Goal: Transaction & Acquisition: Purchase product/service

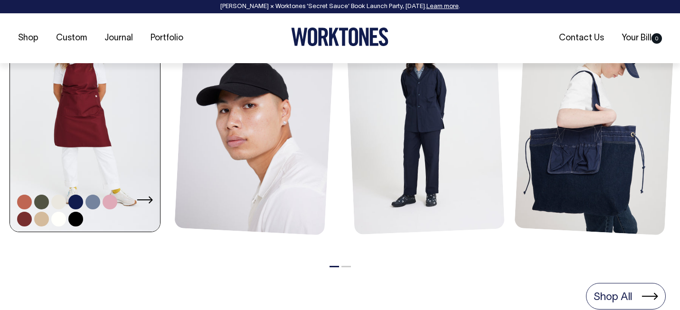
scroll to position [487, 0]
click at [102, 149] on link at bounding box center [85, 119] width 150 height 227
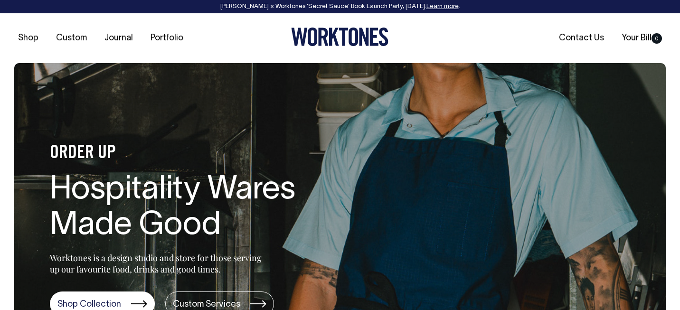
scroll to position [0, 0]
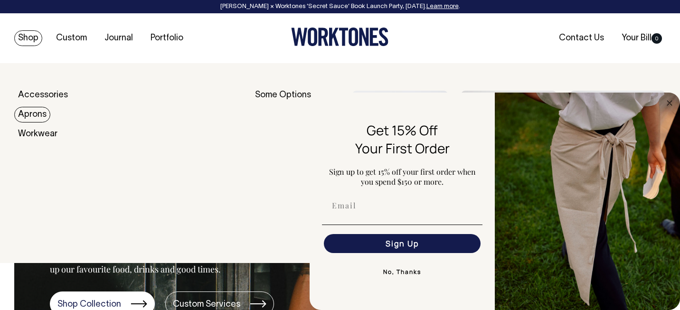
click at [33, 114] on link "Aprons" at bounding box center [32, 115] width 36 height 16
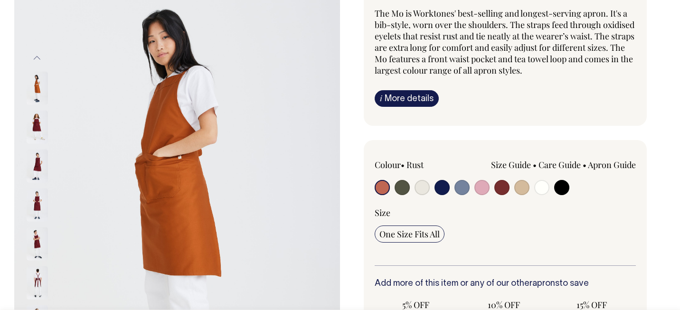
scroll to position [103, 0]
click at [507, 187] on input "radio" at bounding box center [501, 186] width 15 height 15
radio input "true"
select select "Burgundy"
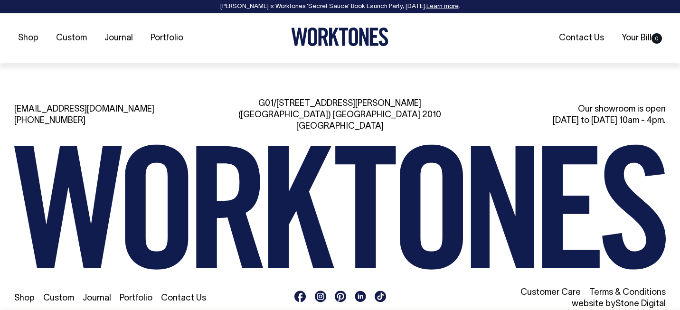
scroll to position [1559, 0]
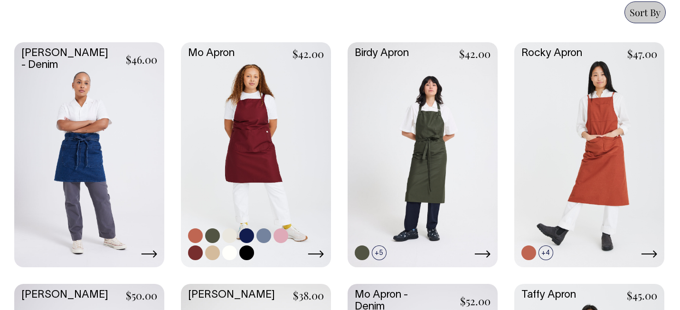
scroll to position [430, 0]
